Goal: Navigation & Orientation: Find specific page/section

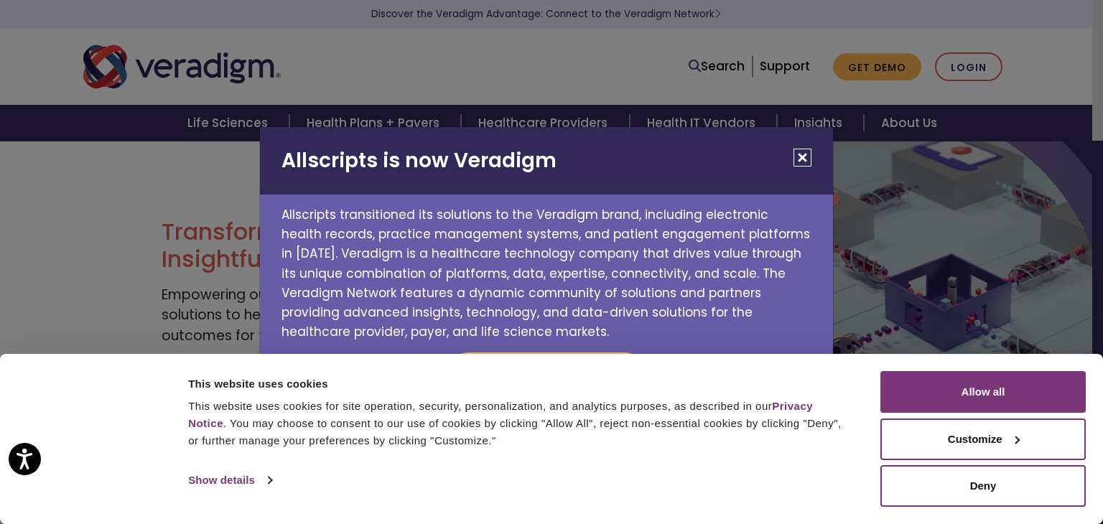
click at [803, 154] on button "Close" at bounding box center [803, 158] width 18 height 18
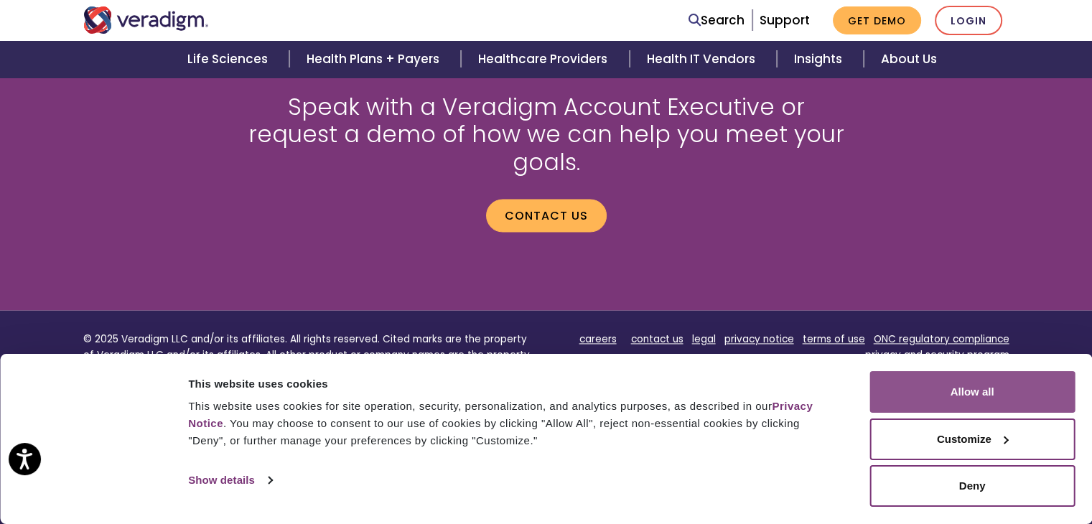
scroll to position [2041, 0]
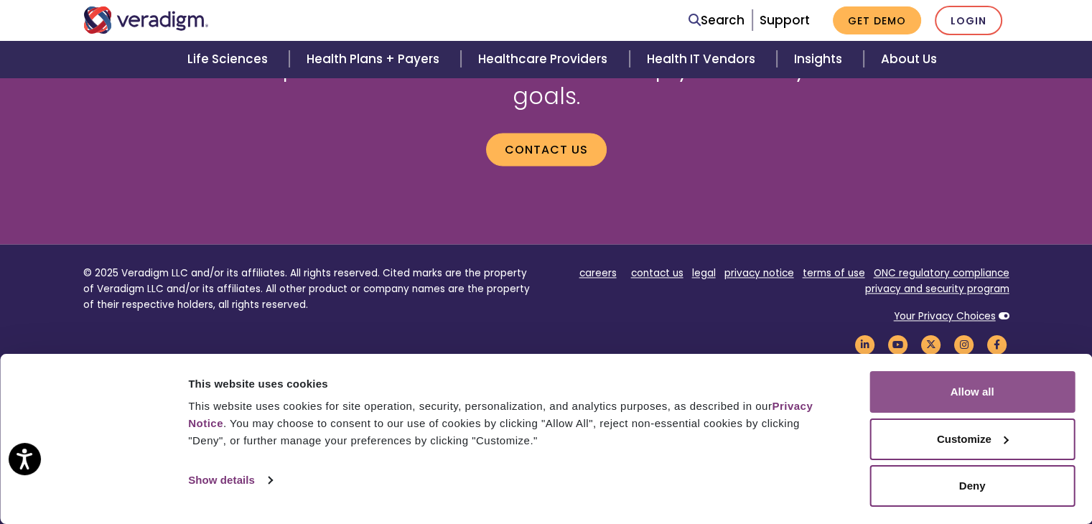
click at [980, 377] on button "Allow all" at bounding box center [972, 392] width 205 height 42
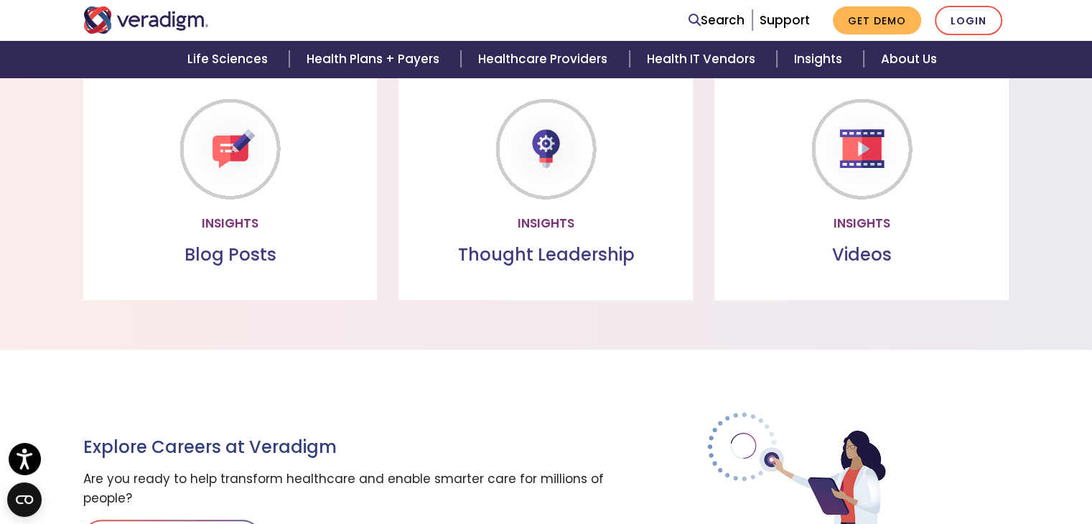
scroll to position [1466, 0]
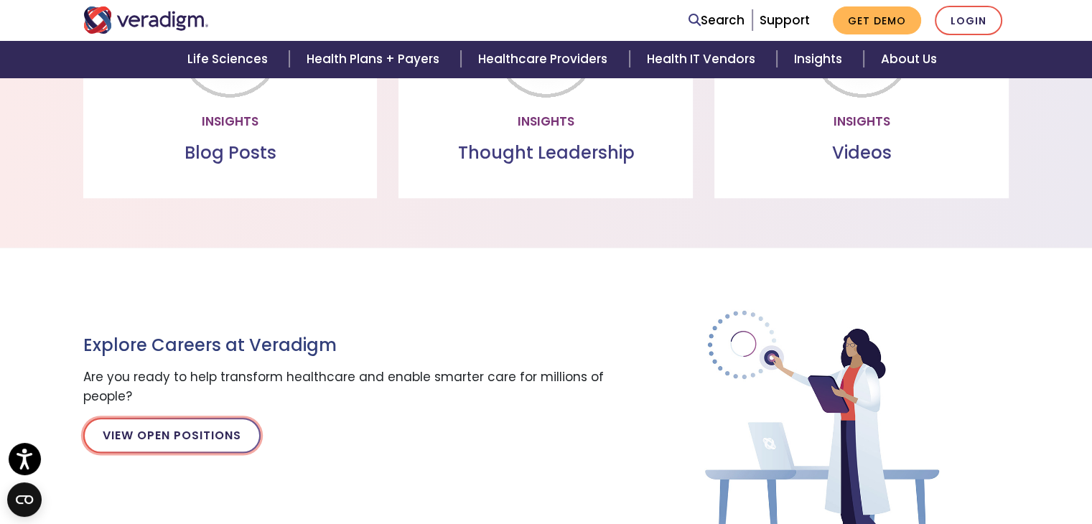
click at [175, 446] on link "View Open Positions" at bounding box center [171, 435] width 177 height 34
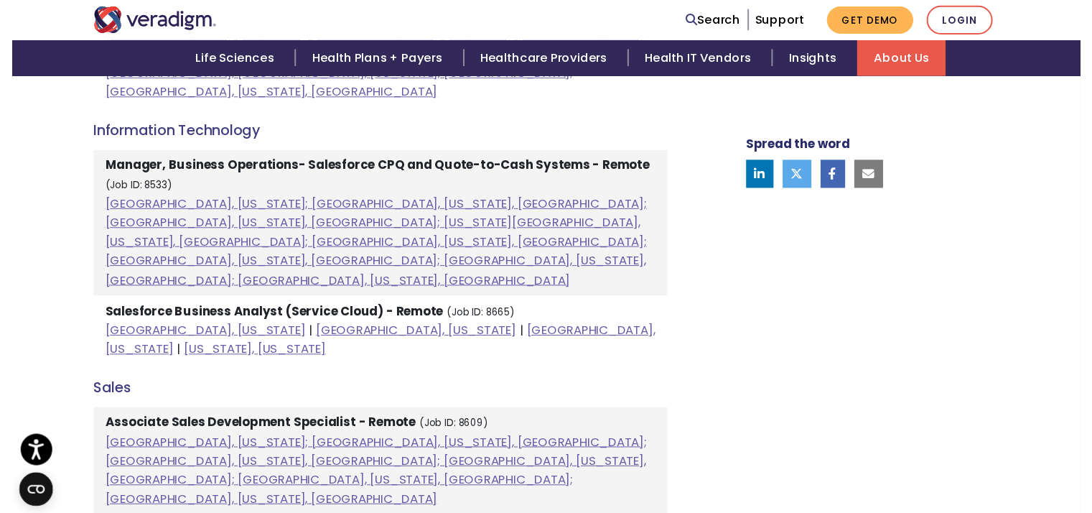
scroll to position [790, 0]
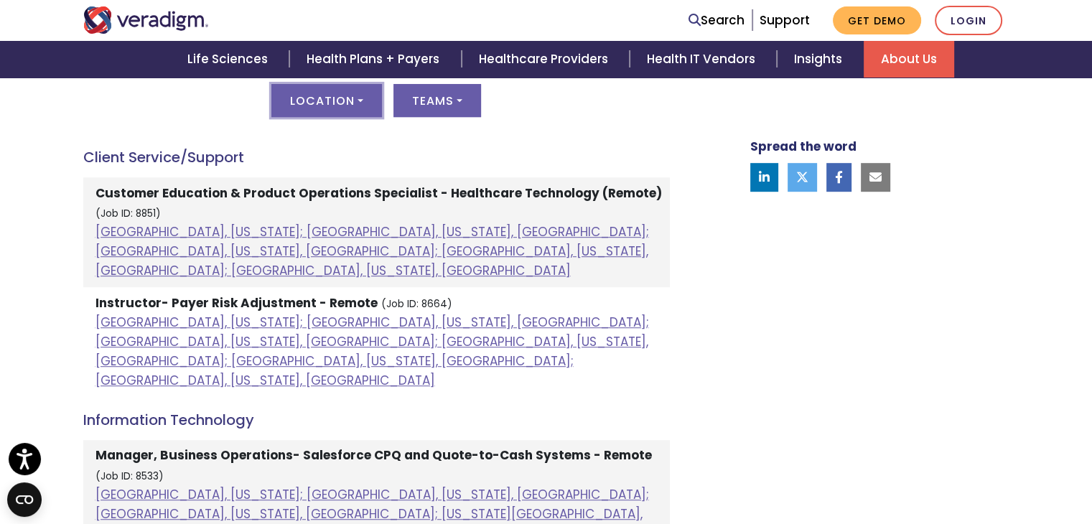
click at [354, 101] on button "Location" at bounding box center [326, 100] width 111 height 33
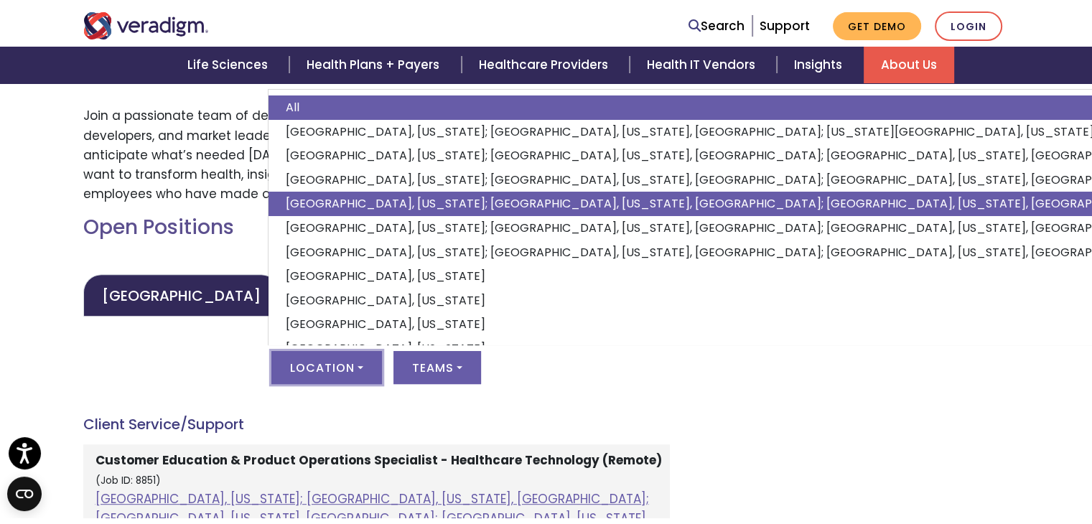
scroll to position [503, 0]
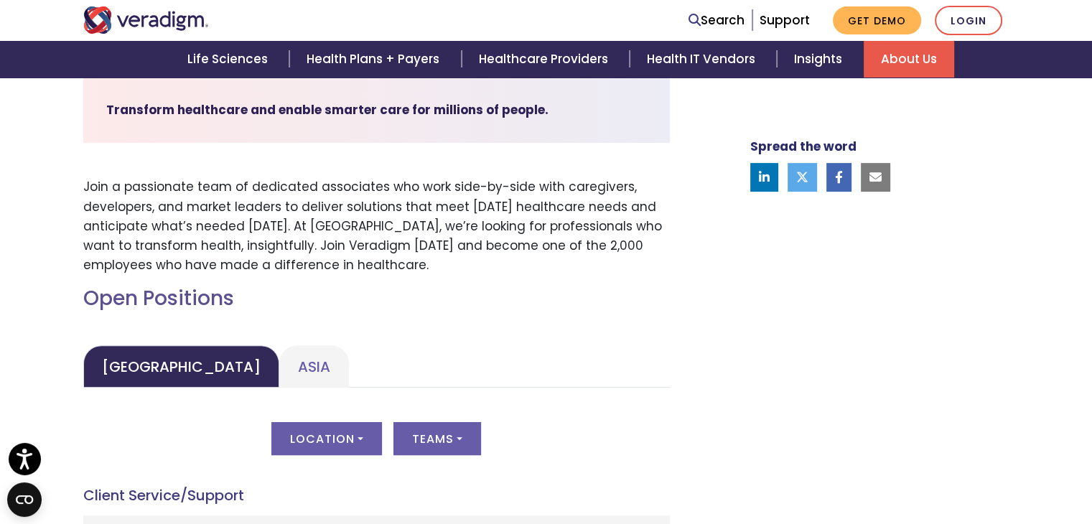
scroll to position [431, 0]
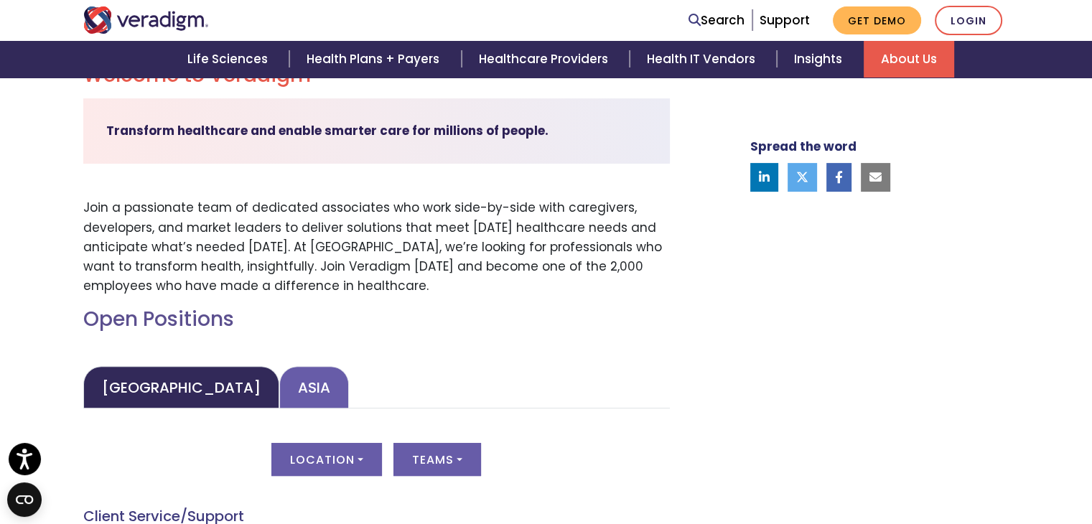
click at [279, 384] on link "Asia" at bounding box center [314, 387] width 70 height 42
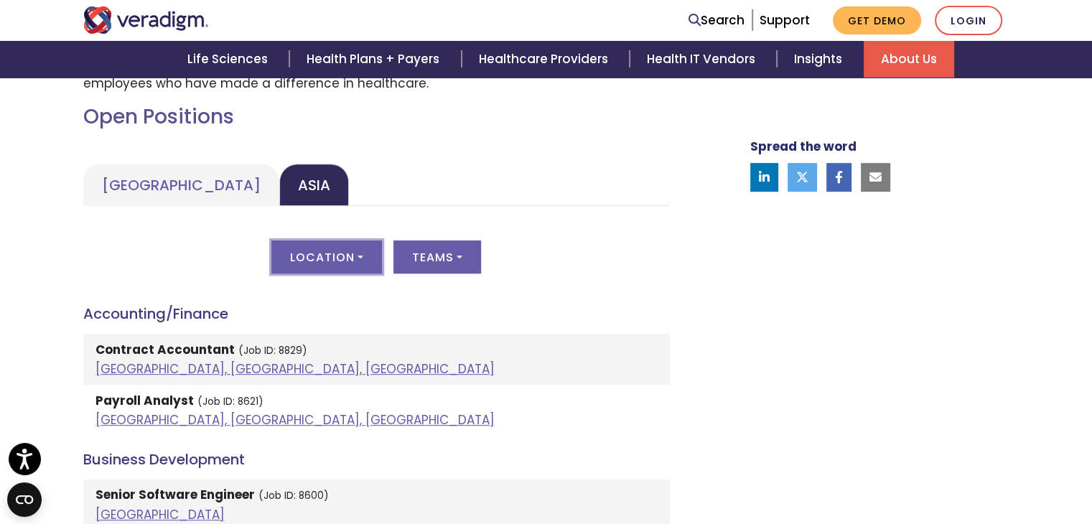
scroll to position [646, 0]
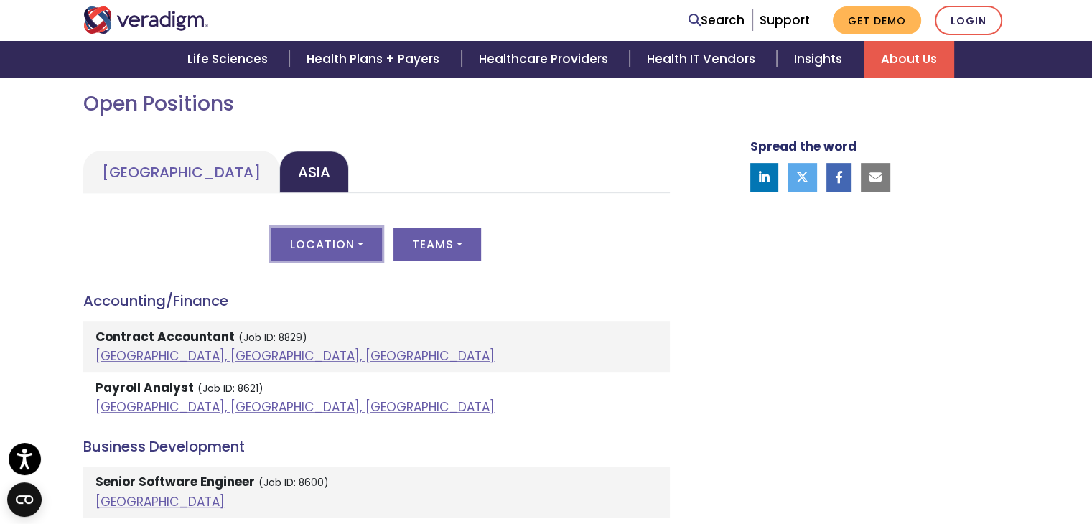
click at [350, 245] on button "Location" at bounding box center [326, 244] width 111 height 33
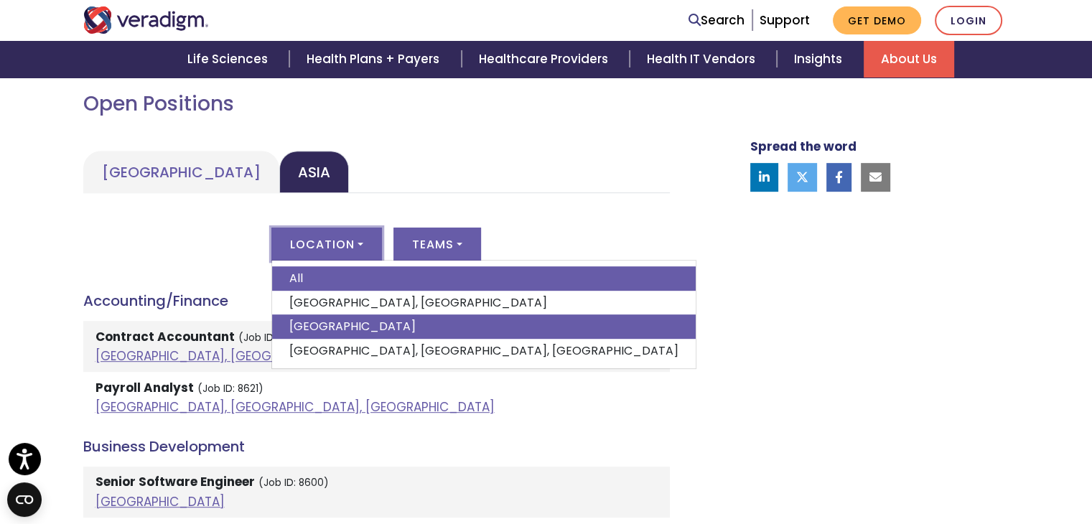
click at [315, 328] on link "India" at bounding box center [484, 327] width 424 height 24
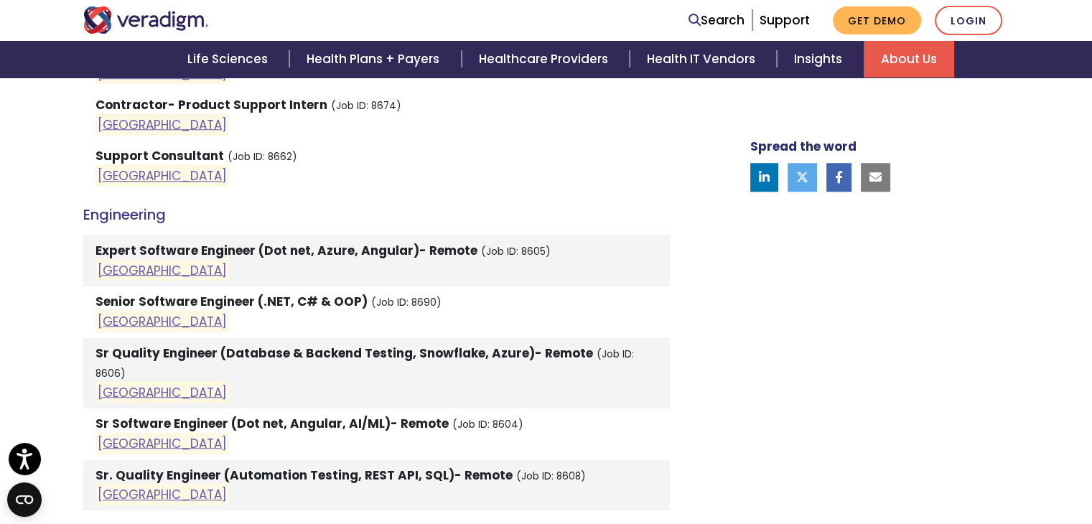
scroll to position [1149, 0]
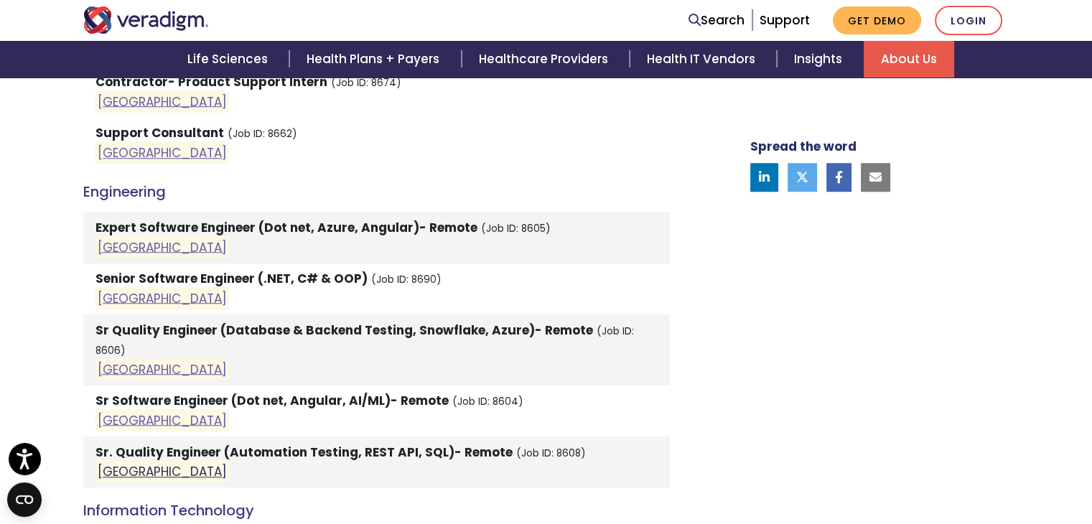
click at [109, 463] on link "India" at bounding box center [162, 471] width 129 height 17
click at [121, 360] on link "India" at bounding box center [162, 368] width 129 height 17
